Goal: Check status: Check status

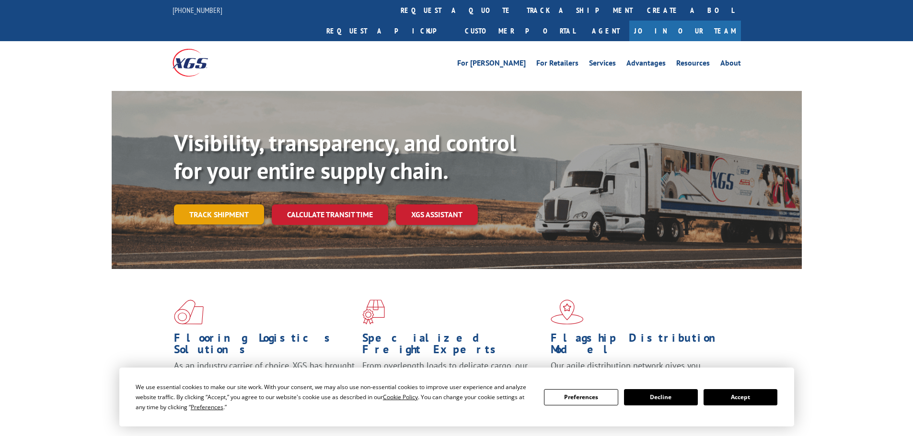
click at [223, 205] on link "Track shipment" at bounding box center [219, 215] width 90 height 20
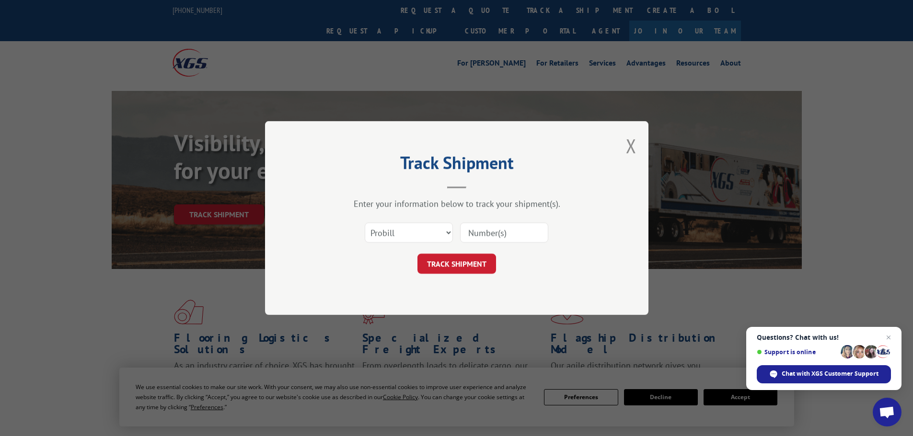
paste input "17502660"
type input "17502660"
click at [478, 267] on button "TRACK SHIPMENT" at bounding box center [456, 264] width 79 height 20
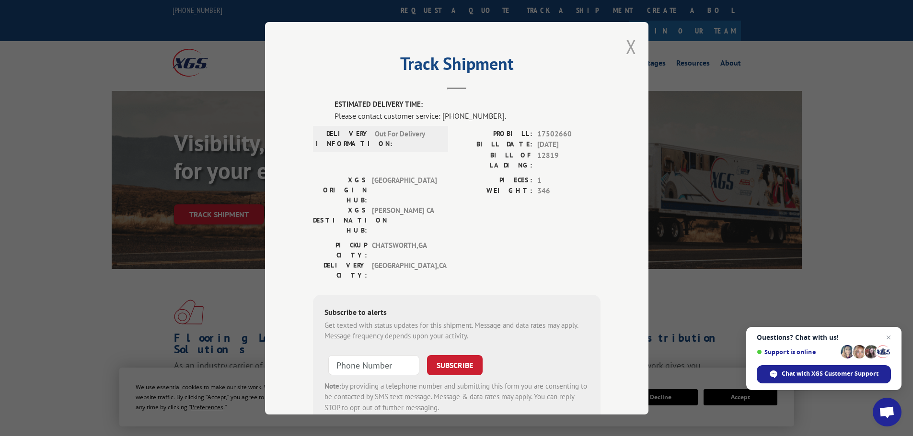
click at [629, 49] on button "Close modal" at bounding box center [631, 46] width 11 height 25
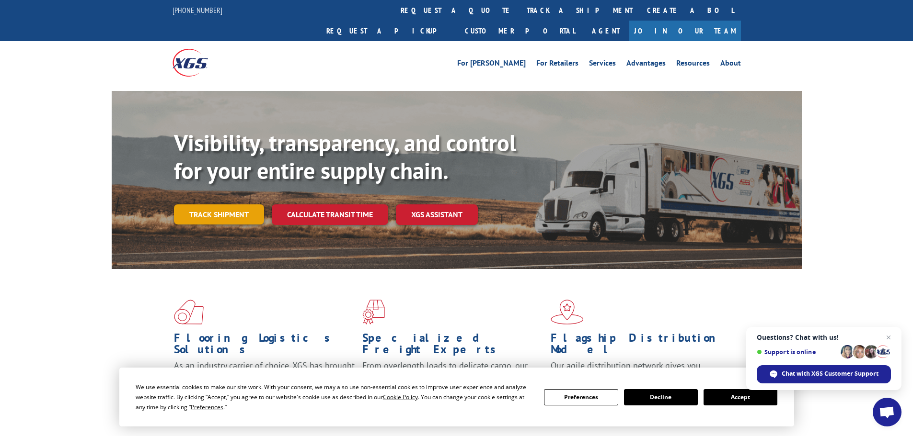
click at [231, 205] on link "Track shipment" at bounding box center [219, 215] width 90 height 20
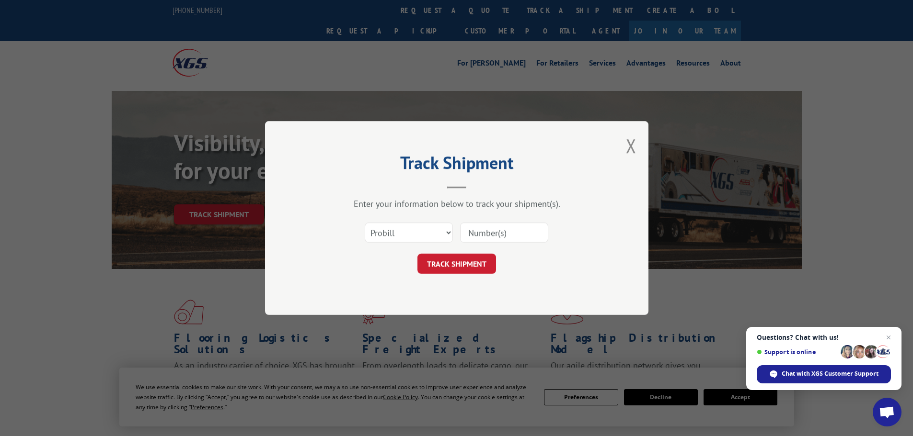
paste input "1ZE96R110330146443"
type input "1ZE96R110330146443"
click at [476, 259] on button "TRACK SHIPMENT" at bounding box center [456, 264] width 79 height 20
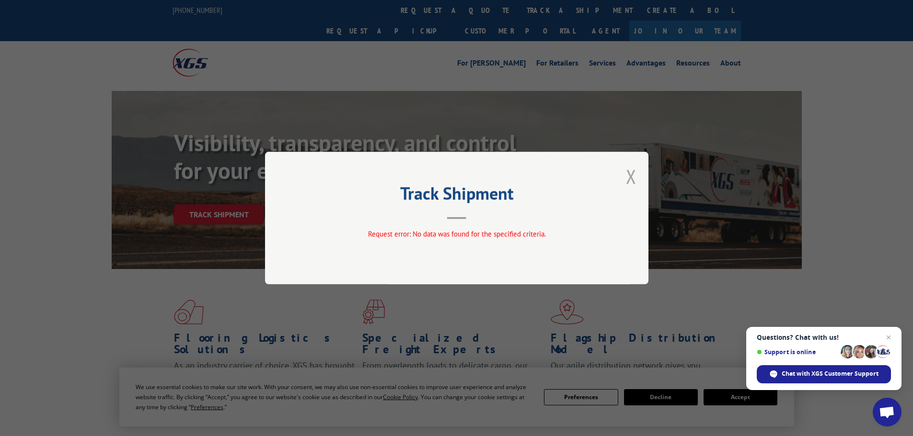
click at [628, 178] on button "Close modal" at bounding box center [631, 176] width 11 height 25
